Goal: Task Accomplishment & Management: Complete application form

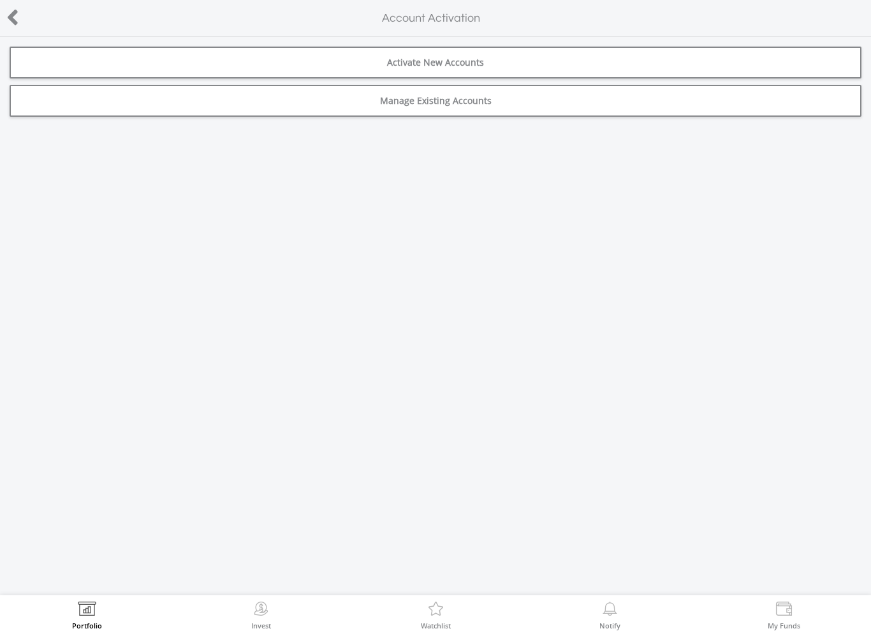
click at [634, 64] on link "Activate New Accounts" at bounding box center [436, 63] width 852 height 32
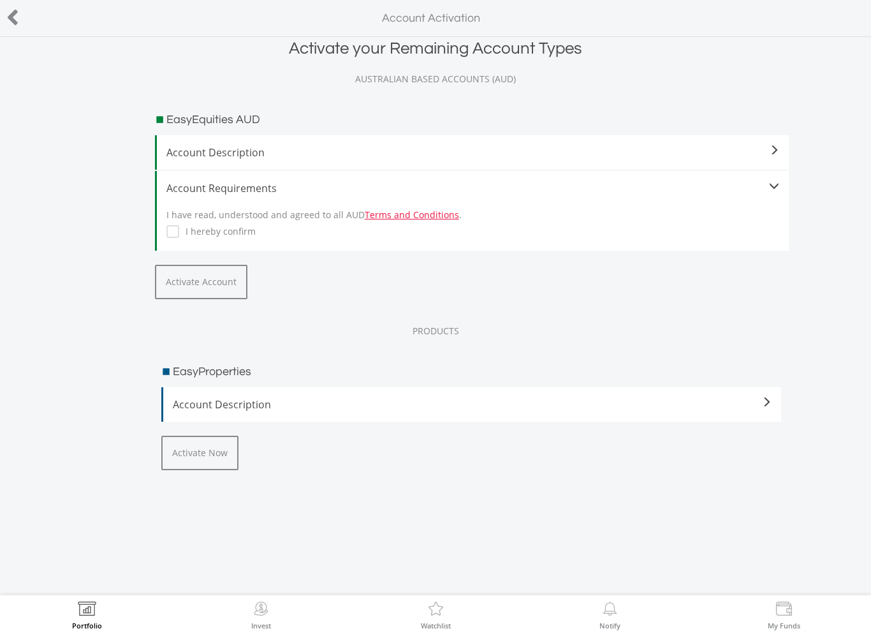
click at [179, 226] on label "I hereby confirm" at bounding box center [217, 231] width 77 height 13
click at [217, 268] on button "Activate Account" at bounding box center [201, 282] width 92 height 34
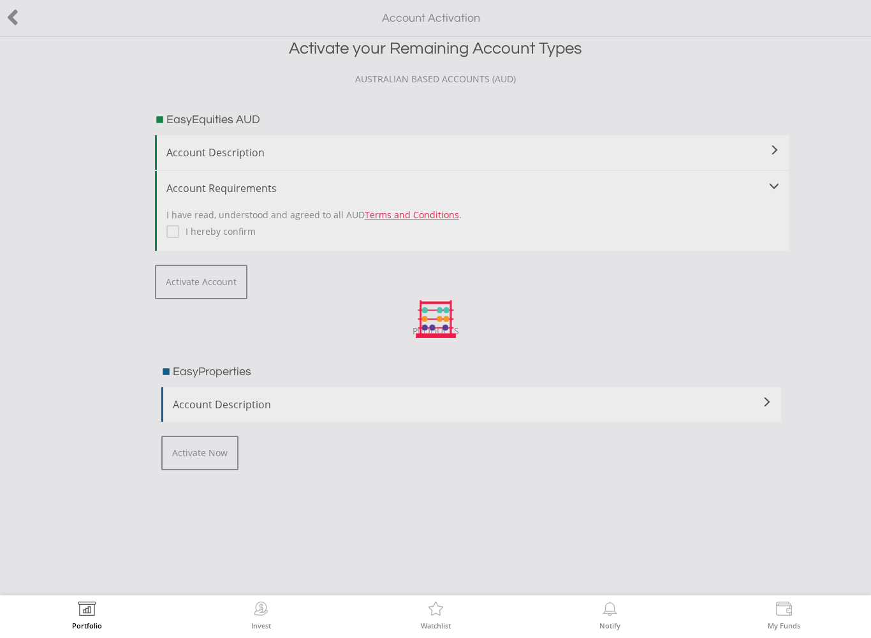
click at [20, 26] on div at bounding box center [435, 319] width 871 height 638
click at [27, 24] on div at bounding box center [435, 319] width 871 height 638
click at [91, 602] on img at bounding box center [87, 610] width 20 height 18
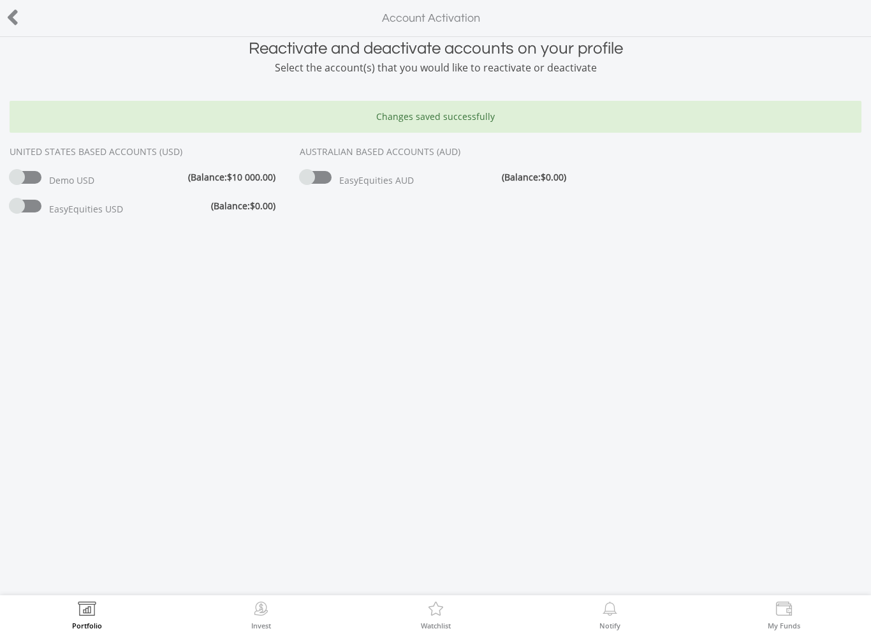
click at [31, 204] on span at bounding box center [26, 206] width 32 height 13
click at [707, 372] on div "Reactivate and deactivate accounts on your profile Select the account(s) that y…" at bounding box center [435, 316] width 871 height 558
click at [11, 20] on icon at bounding box center [12, 17] width 13 height 25
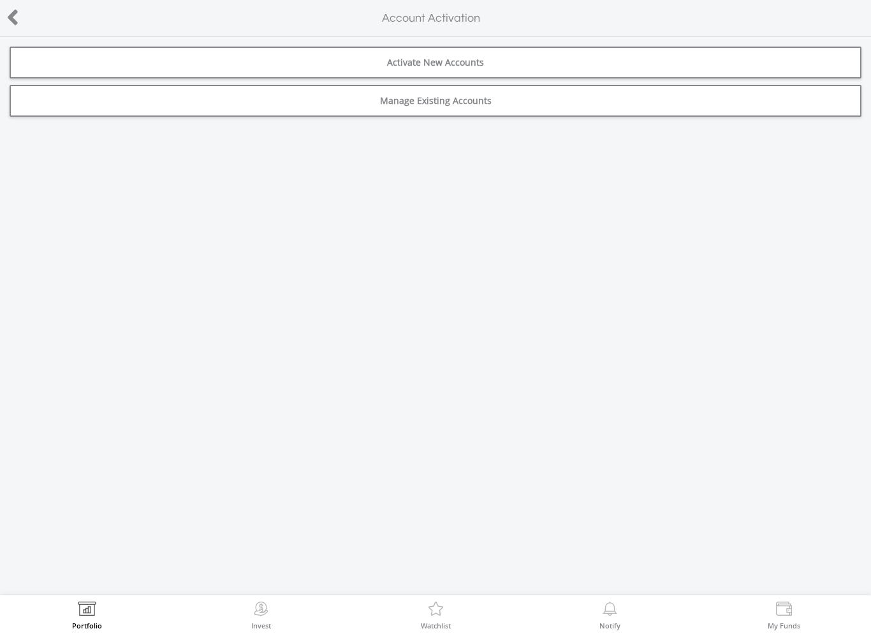
click at [783, 67] on link "Activate New Accounts" at bounding box center [436, 63] width 852 height 32
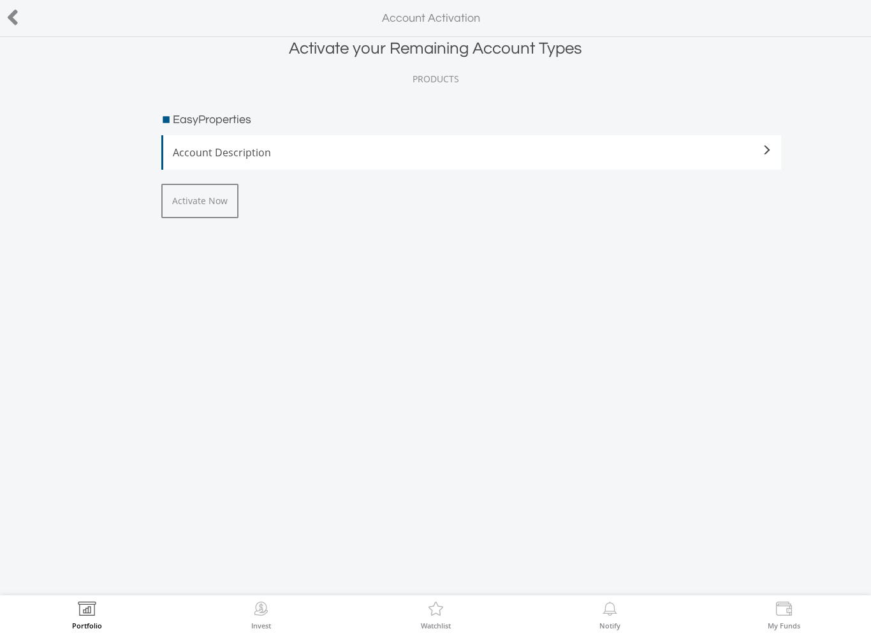
click at [181, 192] on button "Activate Now" at bounding box center [199, 201] width 77 height 34
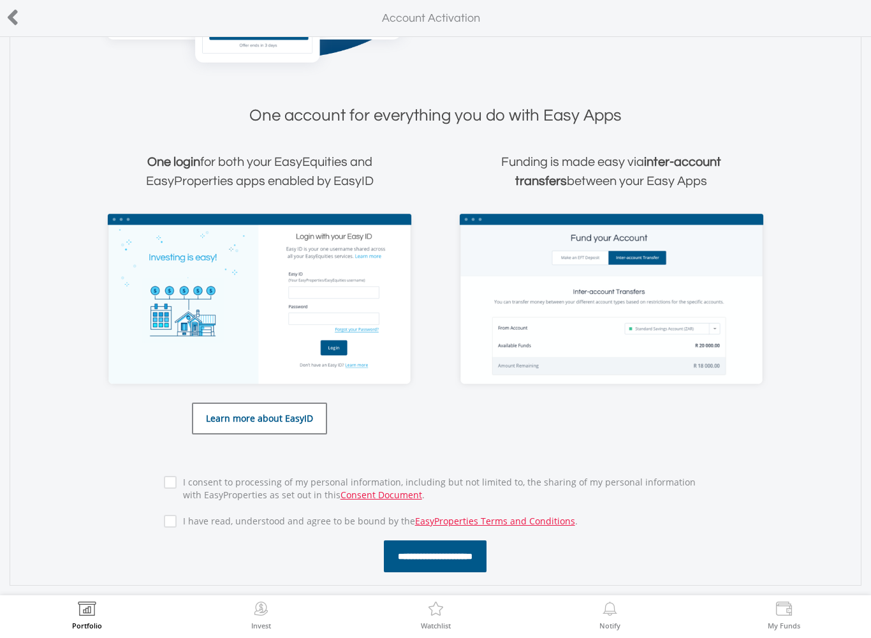
scroll to position [297, 0]
click at [179, 463] on div "**********" at bounding box center [435, 516] width 563 height 112
click at [416, 557] on input "**********" at bounding box center [435, 556] width 103 height 32
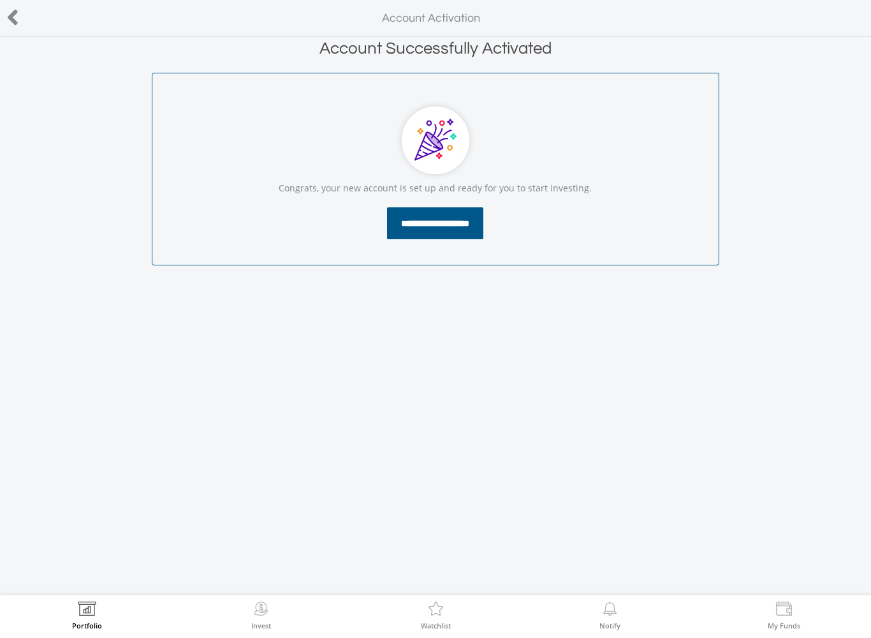
click at [406, 231] on input "**********" at bounding box center [435, 223] width 96 height 32
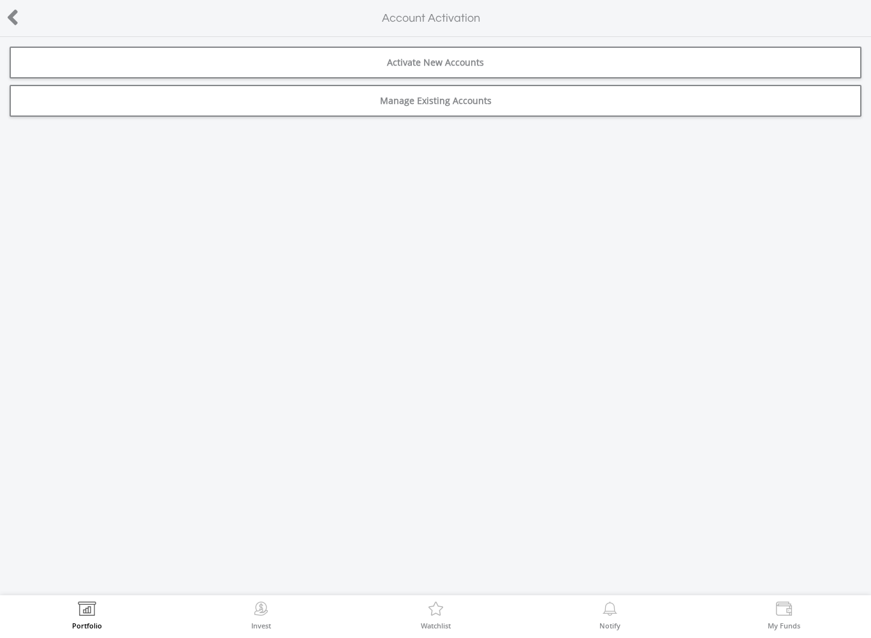
click at [104, 65] on link "Activate New Accounts" at bounding box center [436, 63] width 852 height 32
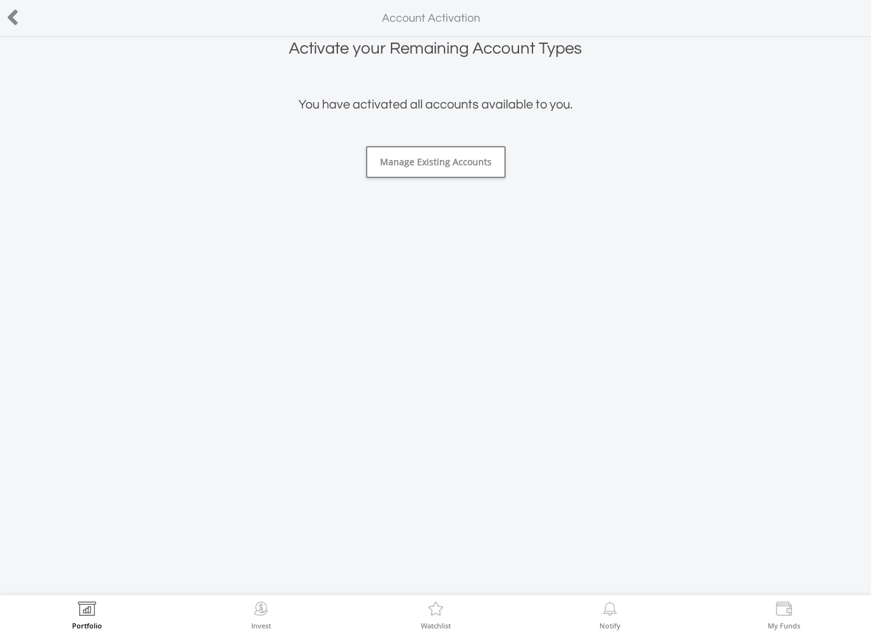
click at [492, 171] on link "Manage Existing Accounts" at bounding box center [436, 162] width 140 height 32
click at [17, 24] on icon at bounding box center [12, 17] width 13 height 25
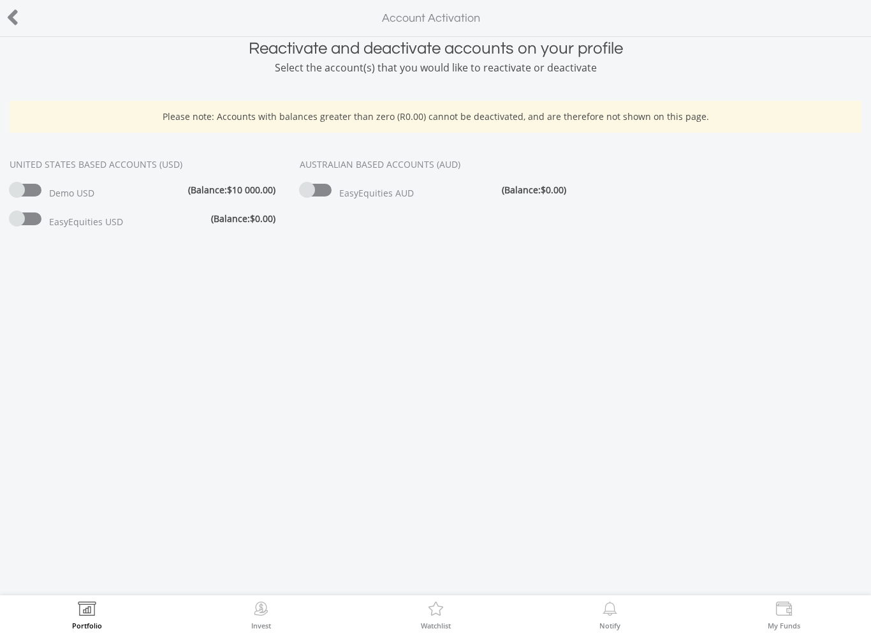
click at [16, 22] on icon at bounding box center [12, 17] width 13 height 25
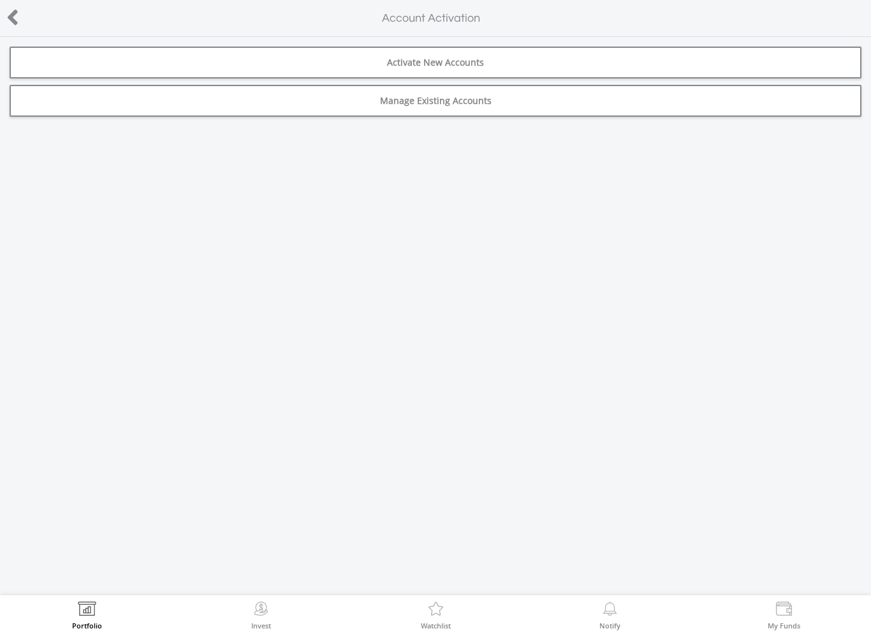
click at [18, 26] on icon at bounding box center [12, 17] width 13 height 25
click at [94, 69] on link "Activate New Accounts" at bounding box center [436, 63] width 852 height 32
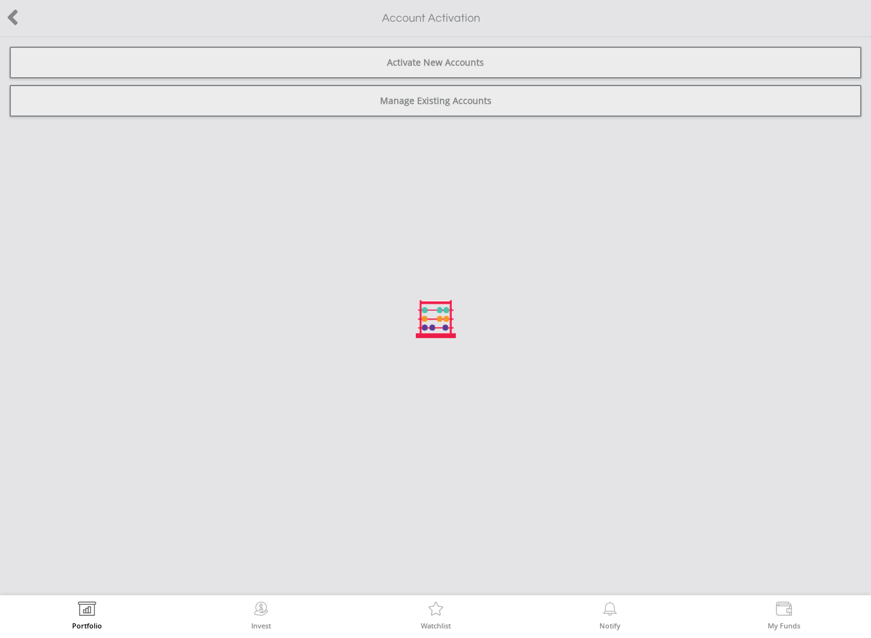
click at [24, 23] on div at bounding box center [435, 319] width 871 height 638
click at [22, 20] on div at bounding box center [435, 319] width 871 height 638
click at [13, 19] on div at bounding box center [435, 319] width 871 height 638
click at [13, 22] on div at bounding box center [435, 319] width 871 height 638
click at [11, 14] on div at bounding box center [435, 319] width 871 height 638
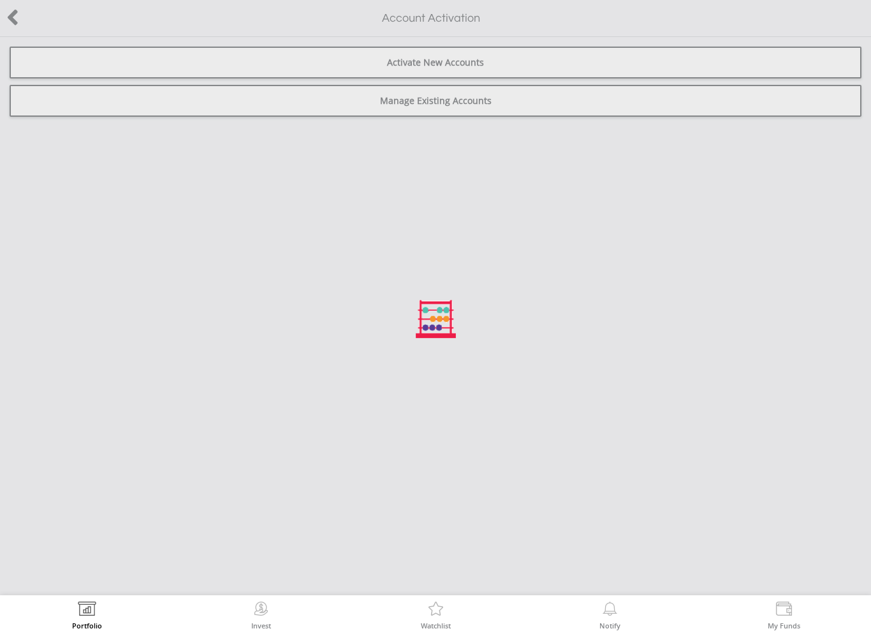
click at [266, 617] on img at bounding box center [261, 610] width 20 height 18
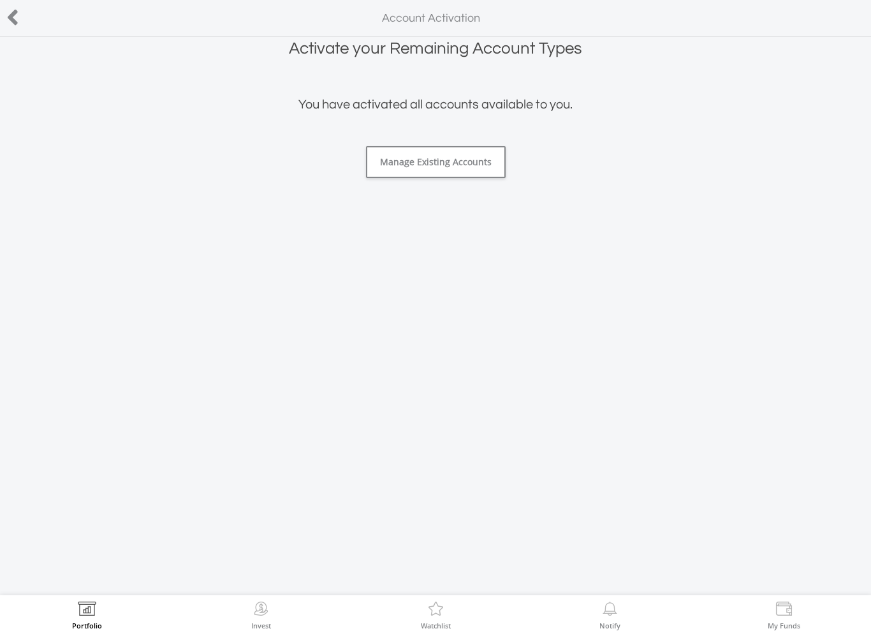
click at [16, 24] on icon at bounding box center [12, 17] width 13 height 25
